Goal: Check status: Check status

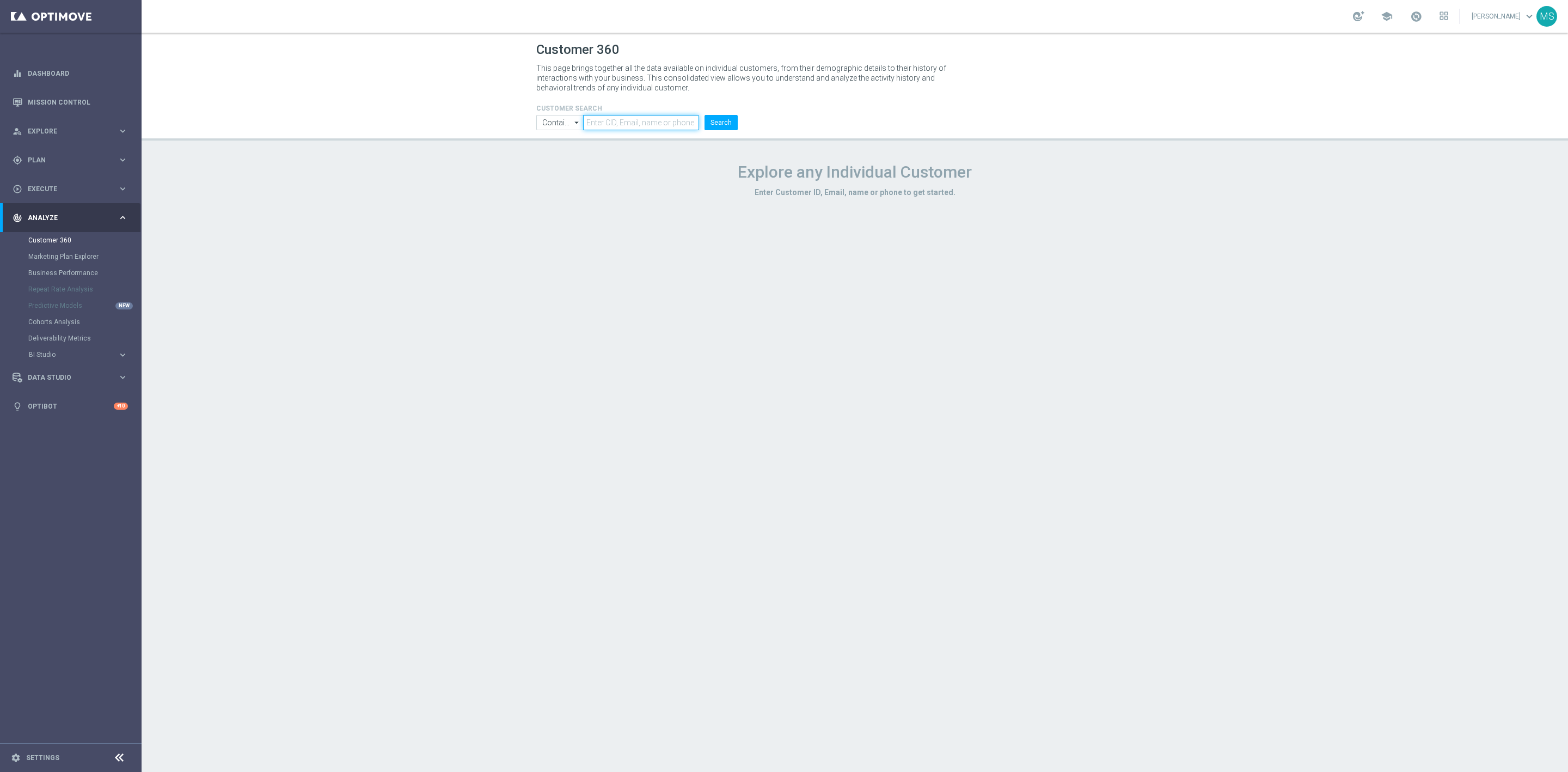
click at [621, 117] on input "text" at bounding box center [642, 122] width 116 height 15
paste input "2983270"
type input "2983270"
click at [558, 124] on input "Contains" at bounding box center [559, 122] width 47 height 15
click at [561, 151] on div "Equals" at bounding box center [552, 155] width 21 height 10
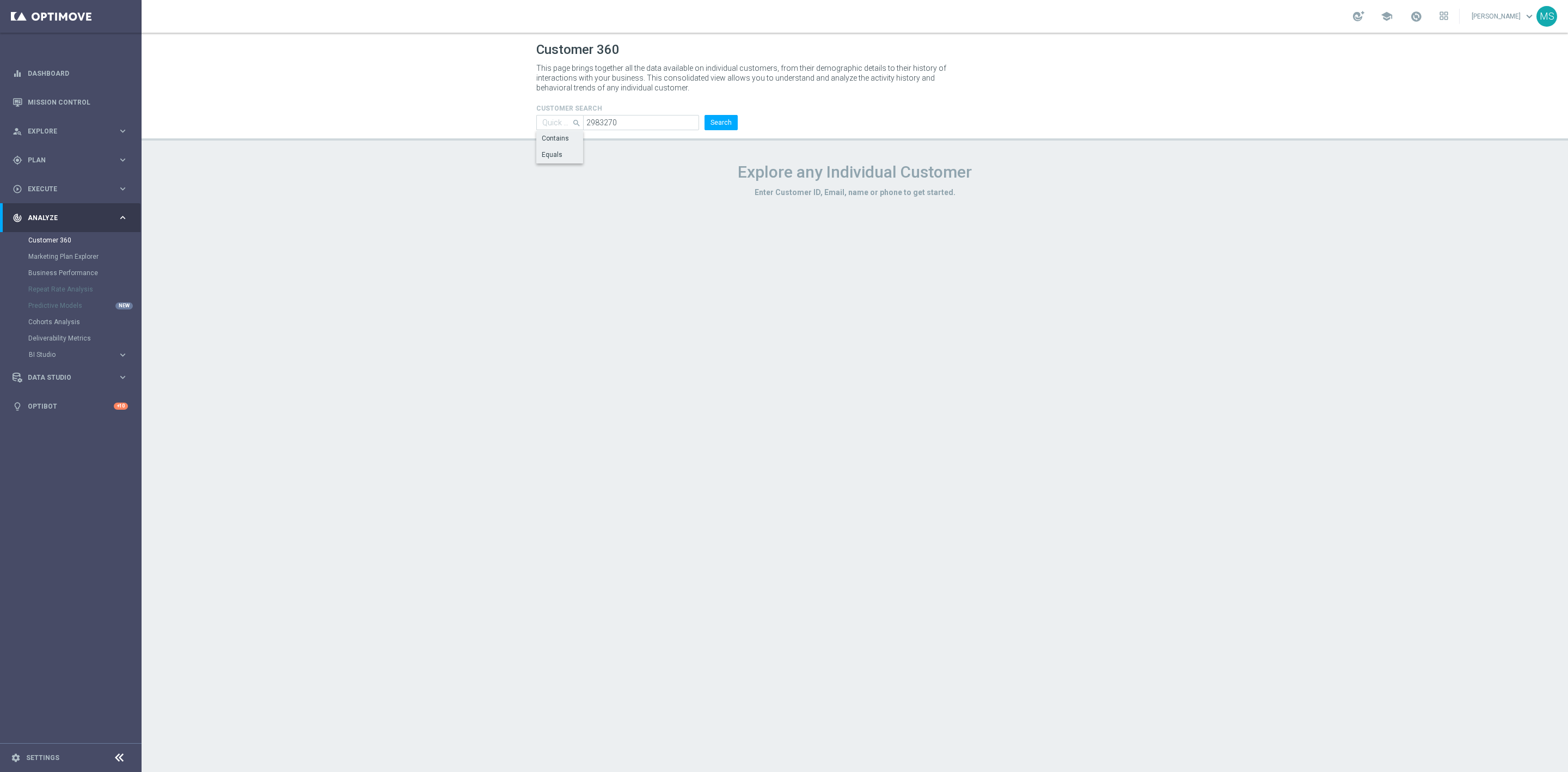
type input "Equals"
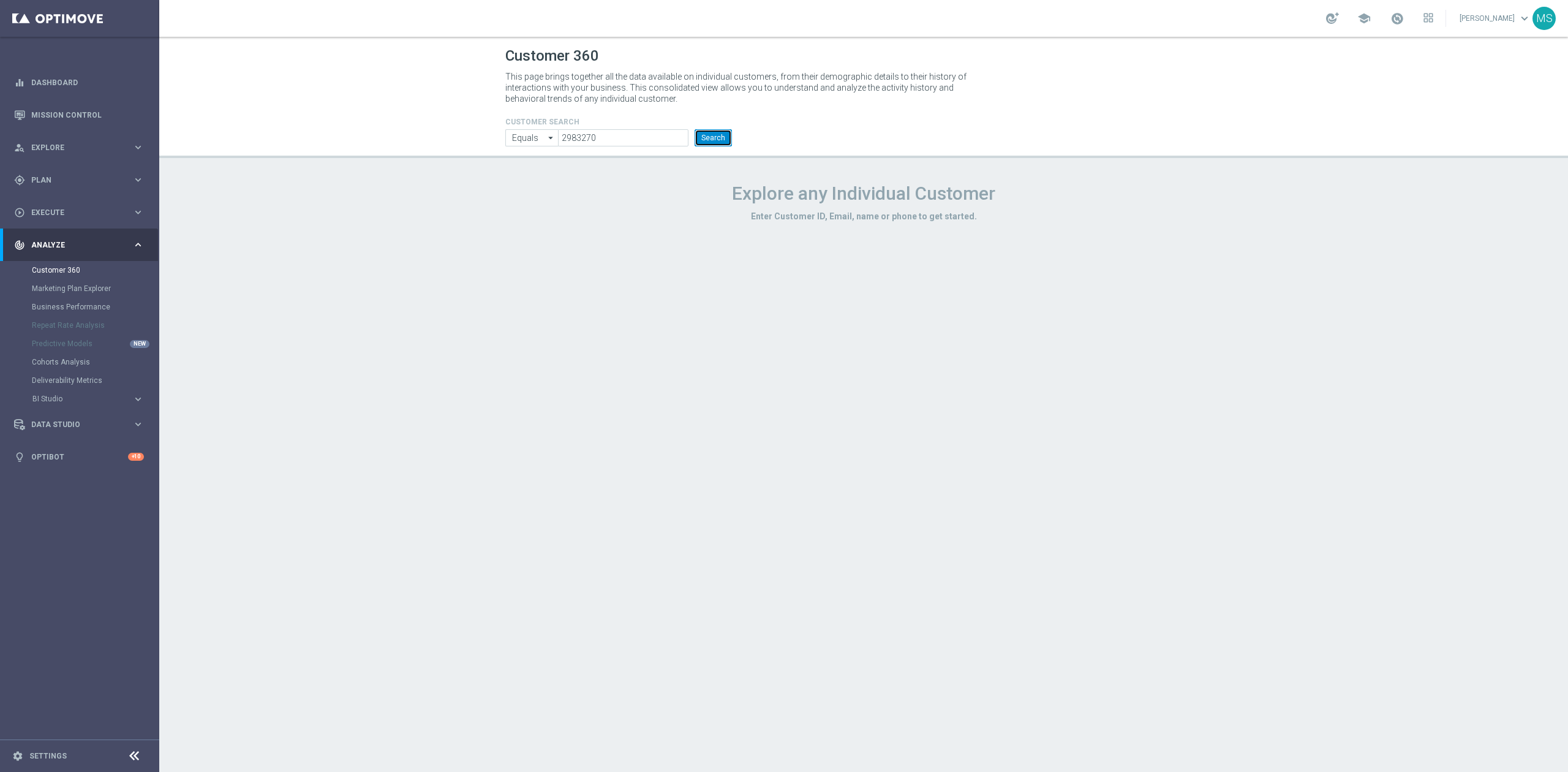
click at [697, 143] on button "Search" at bounding box center [713, 137] width 37 height 17
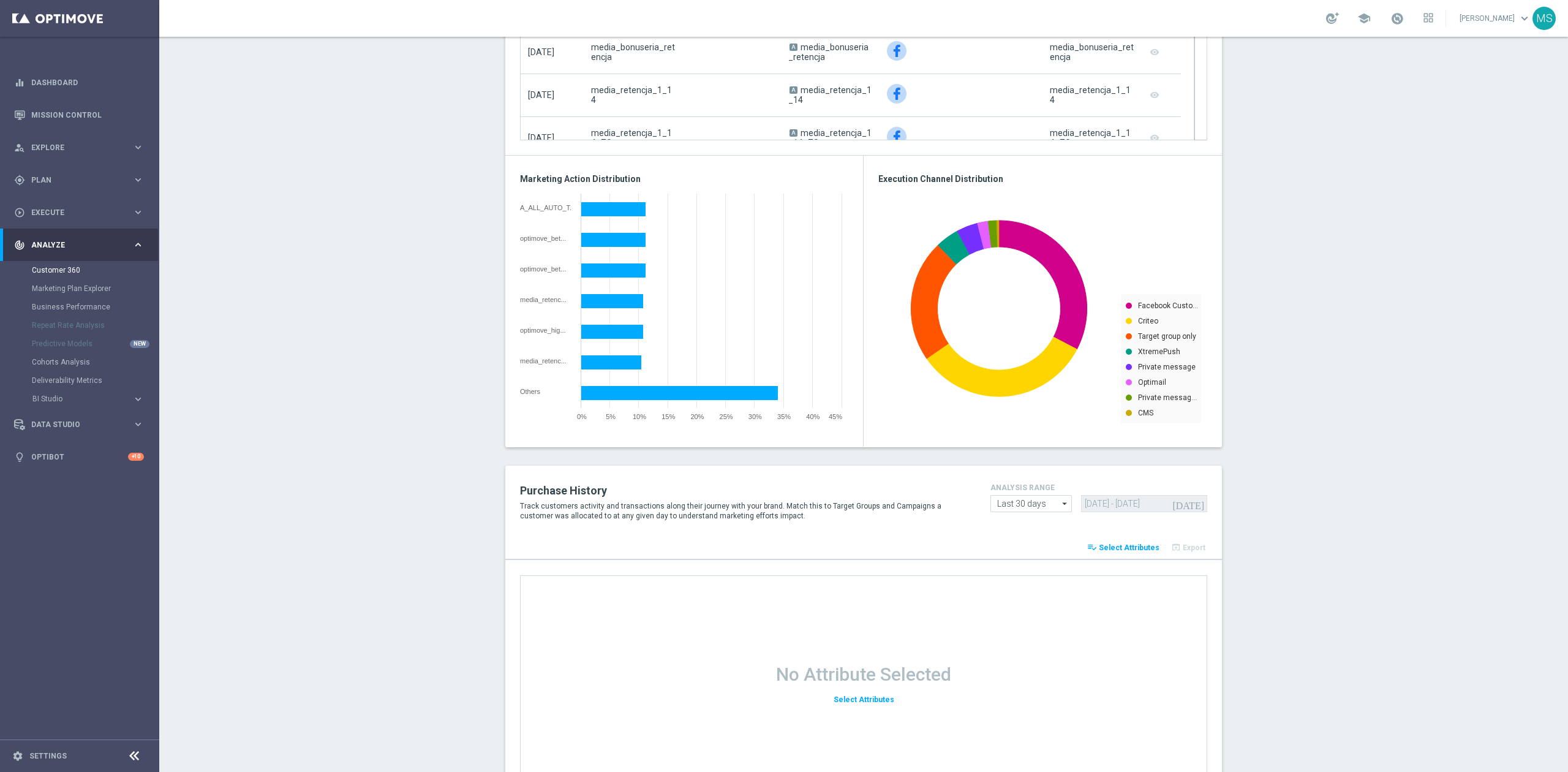
scroll to position [1357, 0]
